Goal: Navigation & Orientation: Find specific page/section

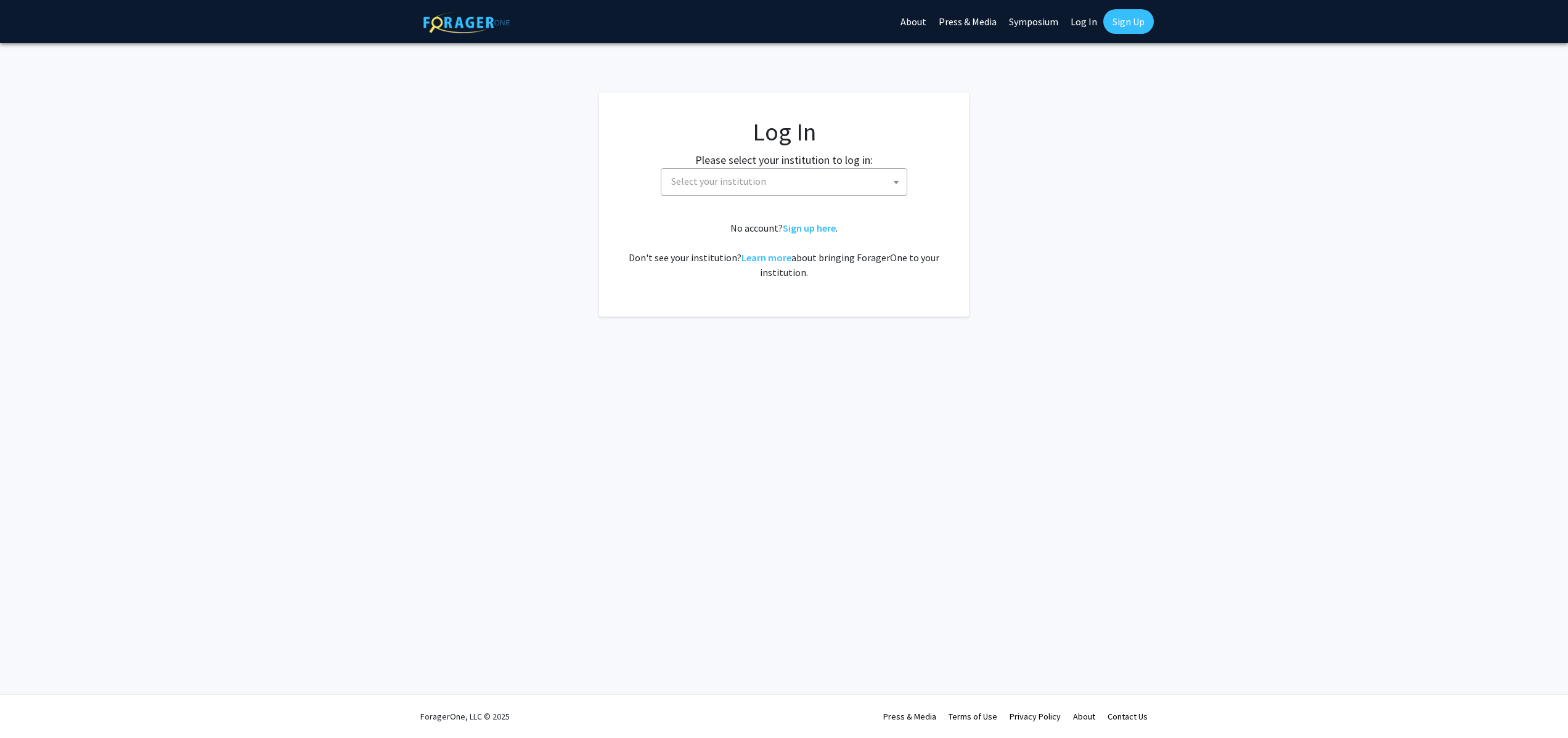
select select
click at [824, 188] on span "Select your institution" at bounding box center [786, 181] width 240 height 25
type input "emory"
select select "12"
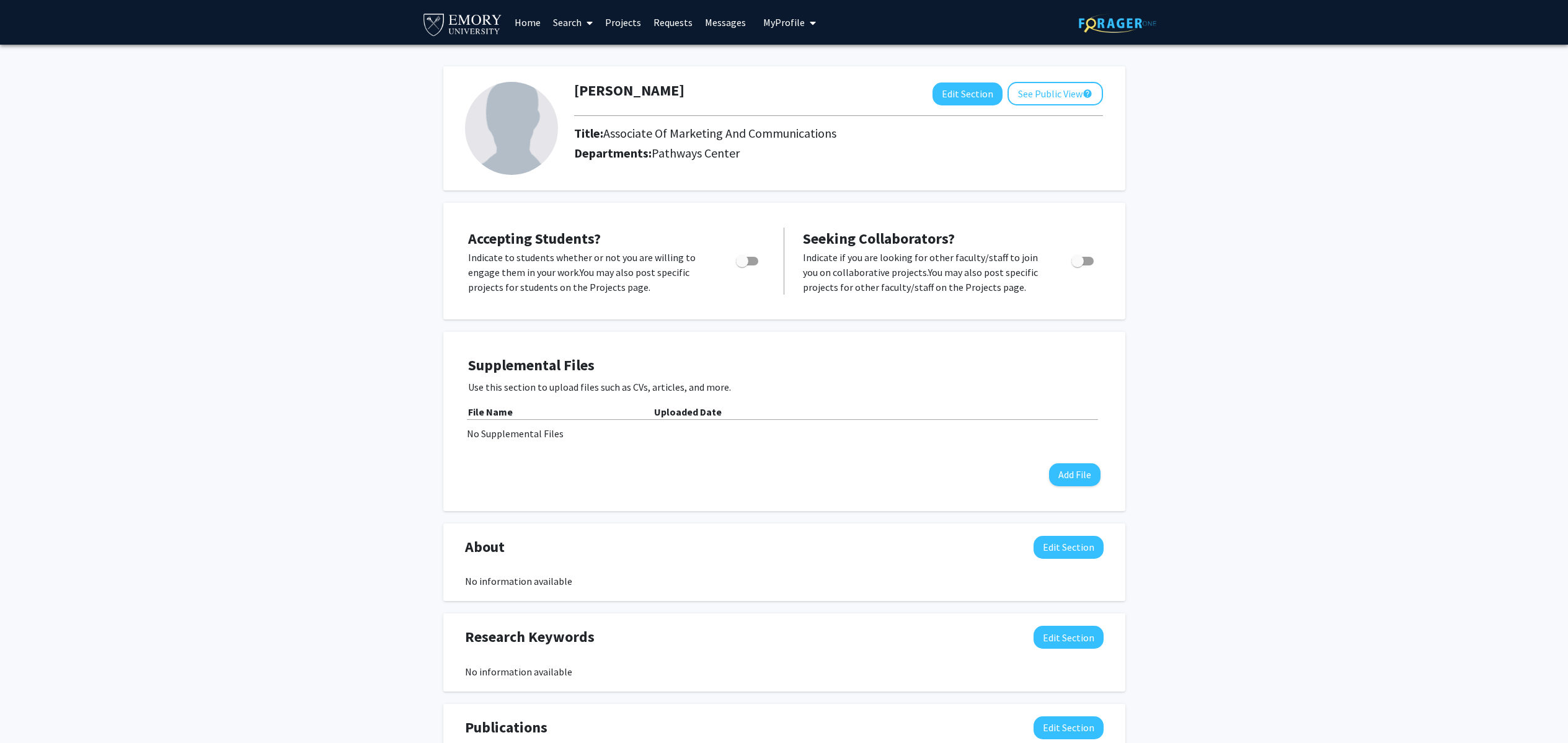
click at [539, 27] on link "Home" at bounding box center [527, 22] width 39 height 43
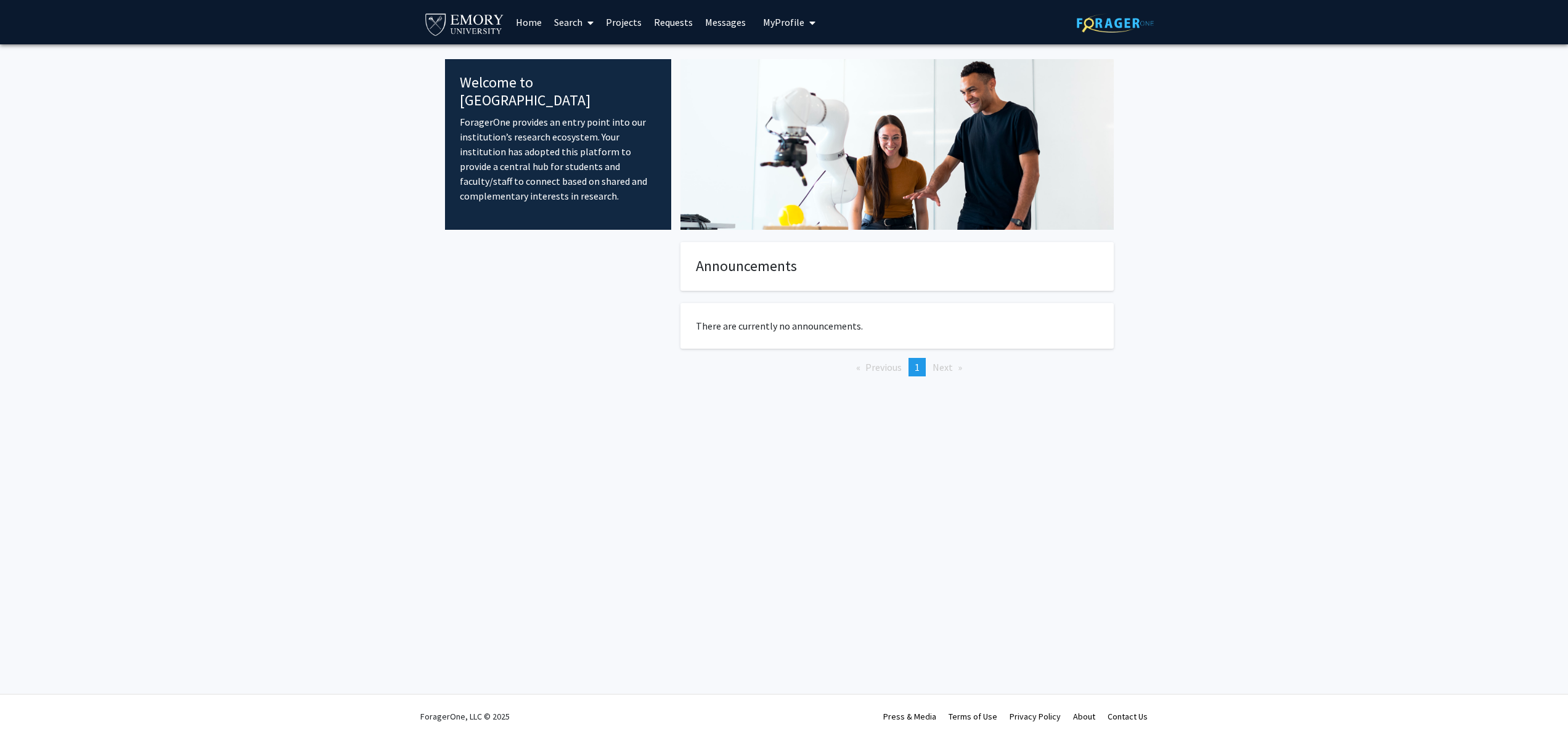
click at [579, 27] on link "Search" at bounding box center [573, 22] width 52 height 43
click at [585, 84] on span "Students" at bounding box center [585, 81] width 75 height 25
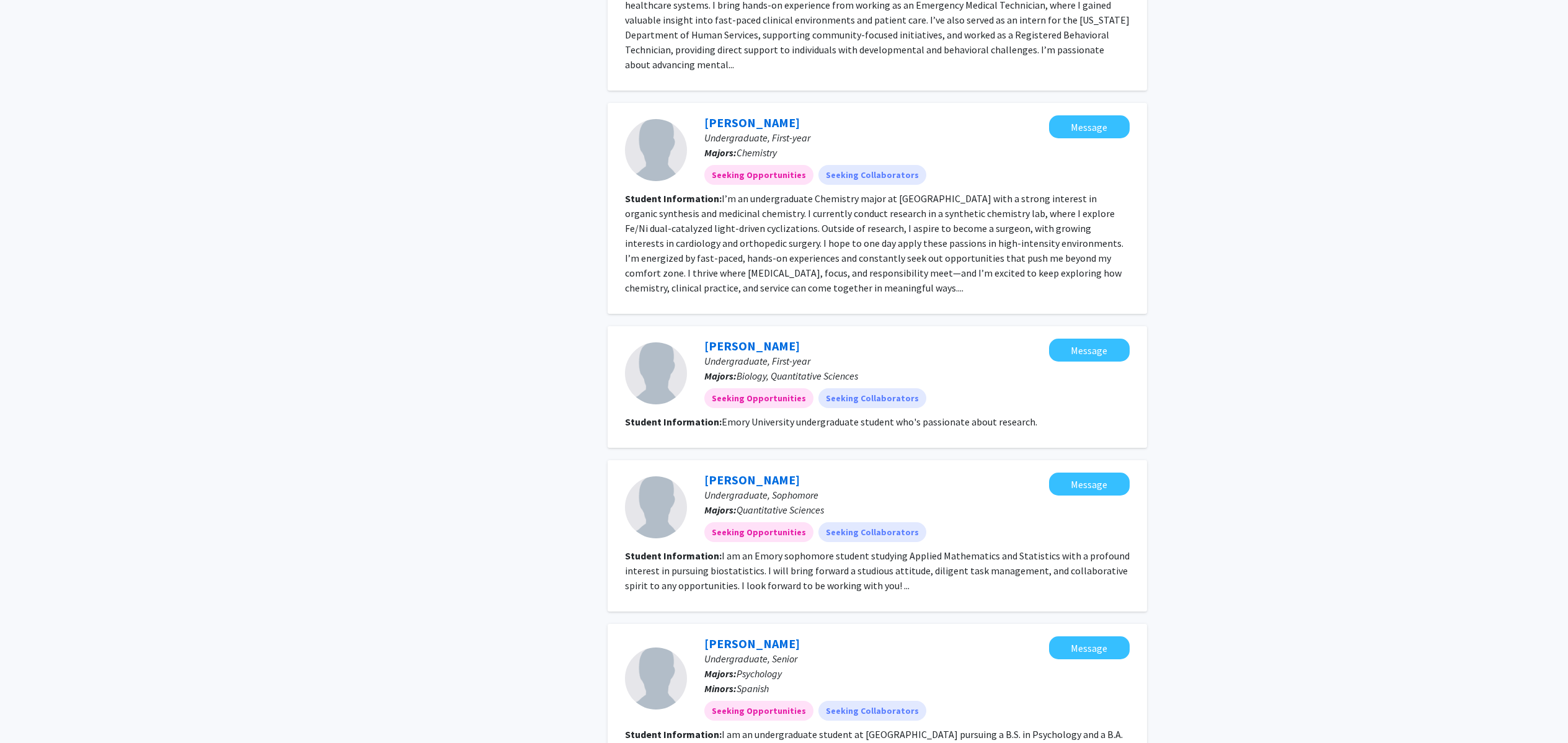
scroll to position [1472, 0]
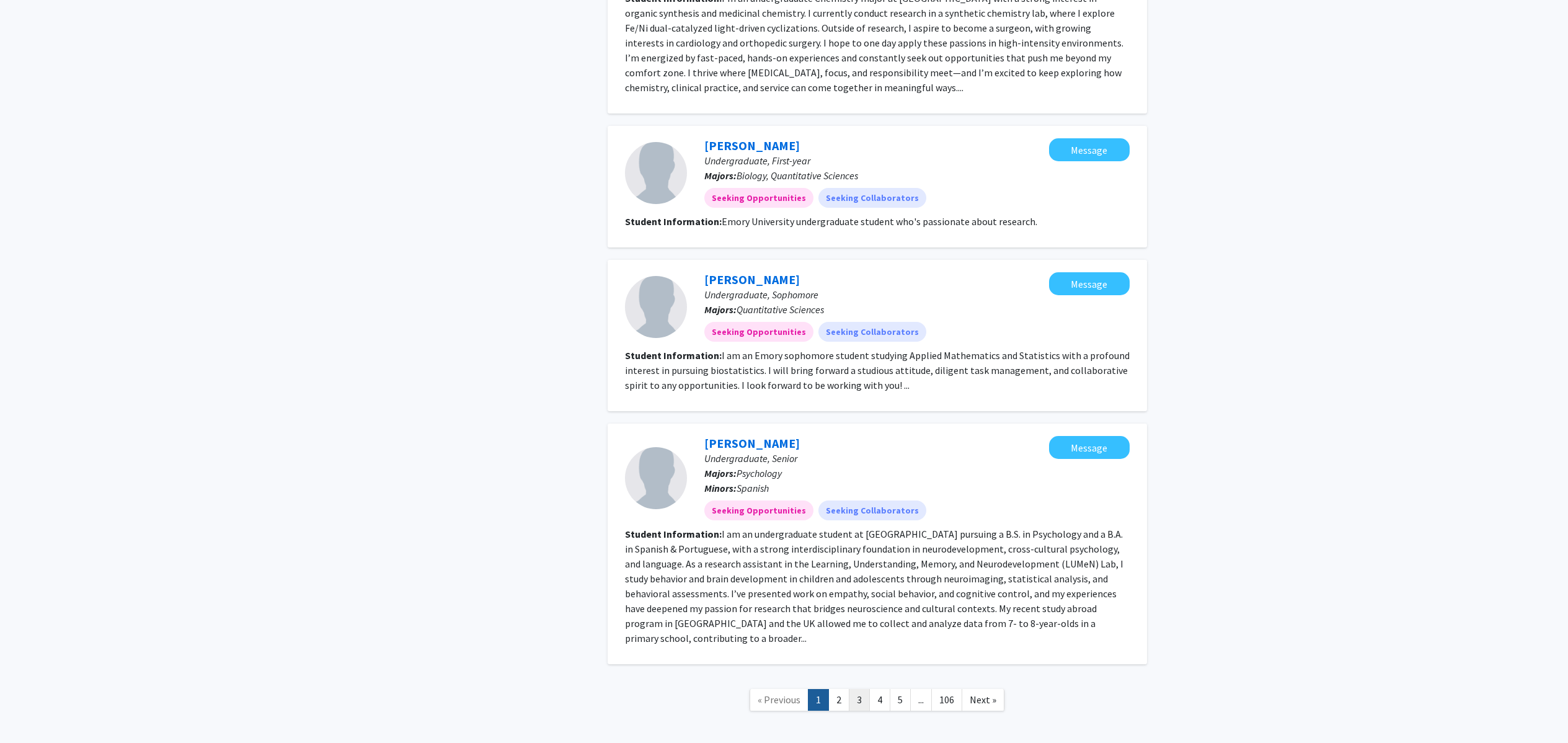
click at [851, 689] on link "3" at bounding box center [859, 700] width 21 height 22
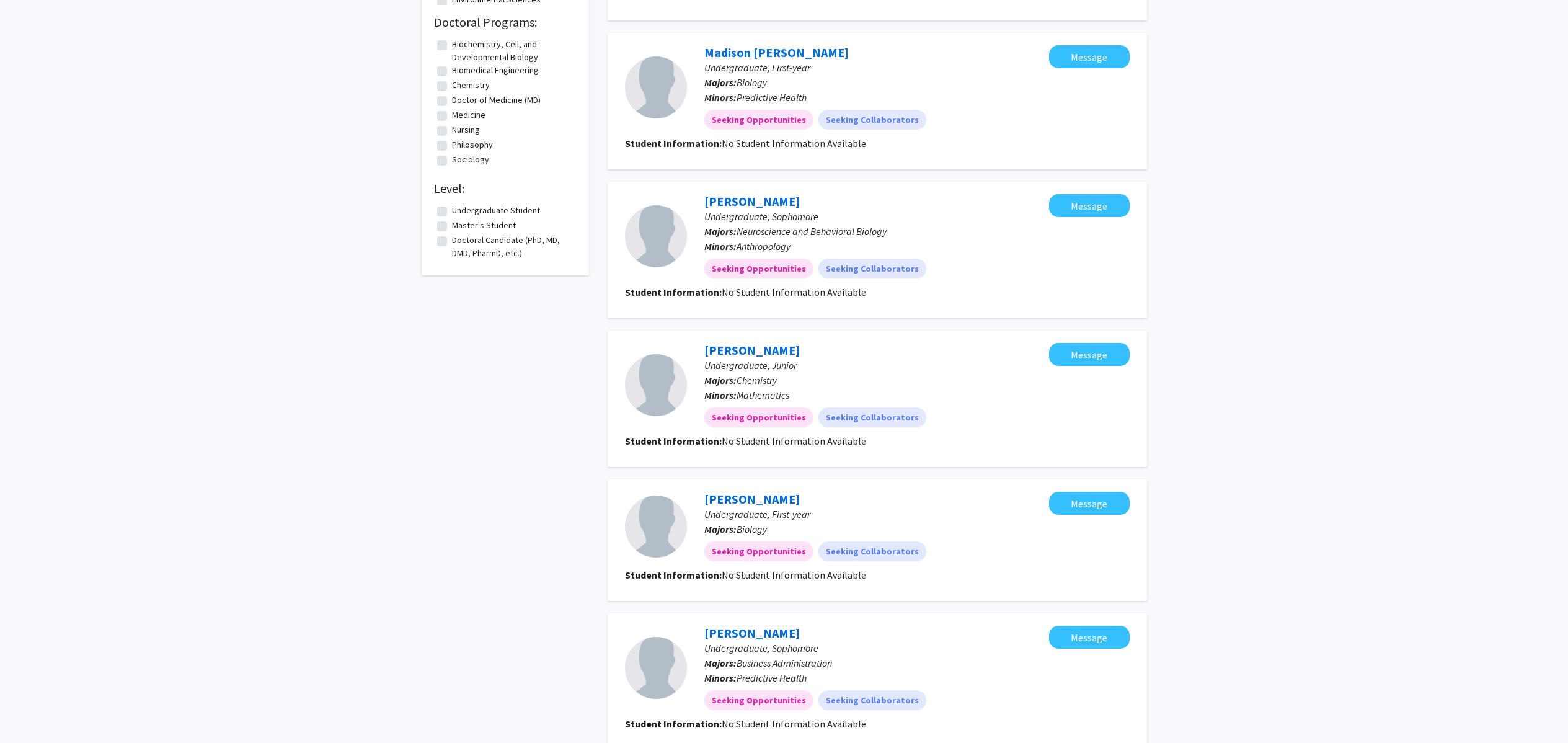
scroll to position [922, 0]
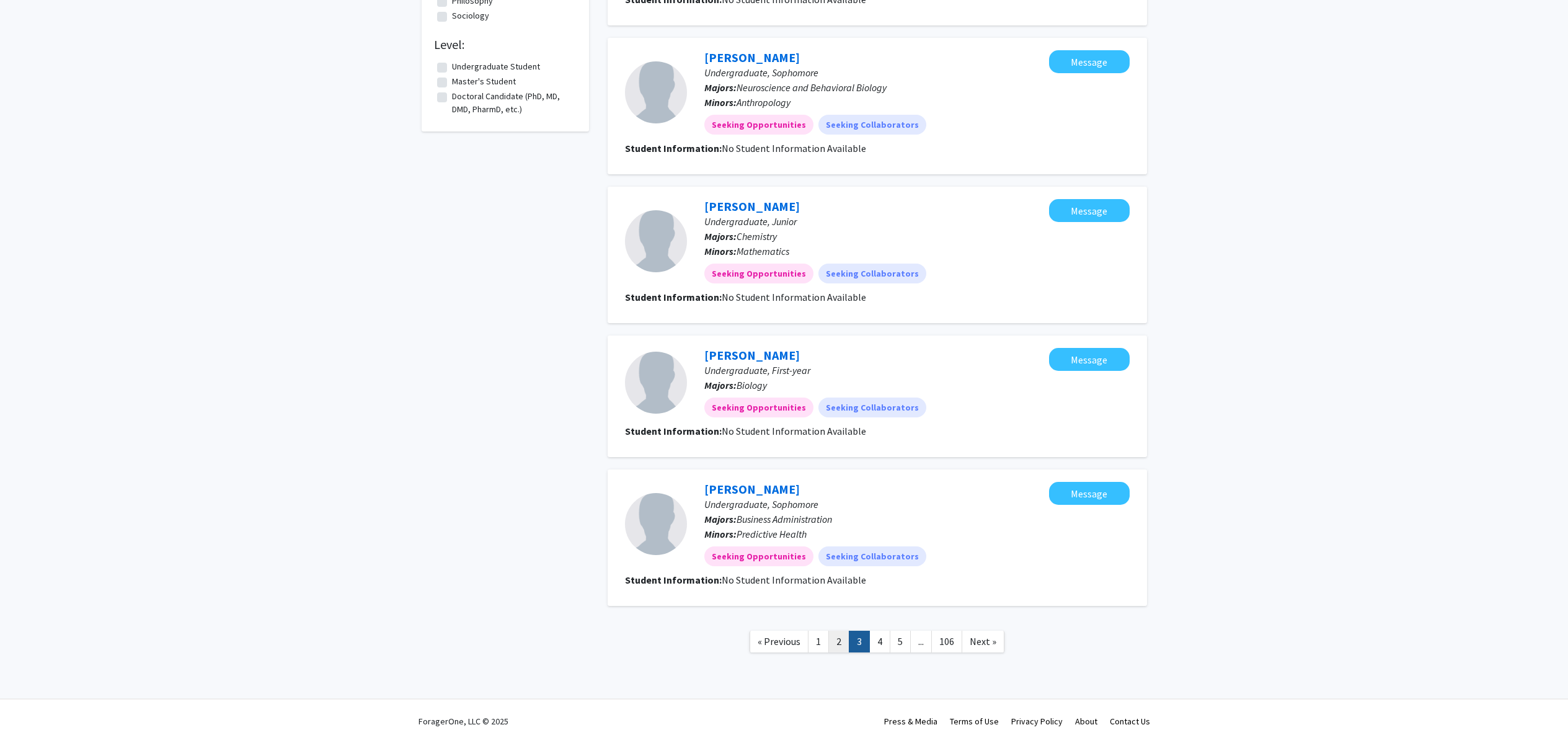
click at [830, 643] on link "2" at bounding box center [839, 641] width 21 height 22
